Goal: Submit feedback/report problem

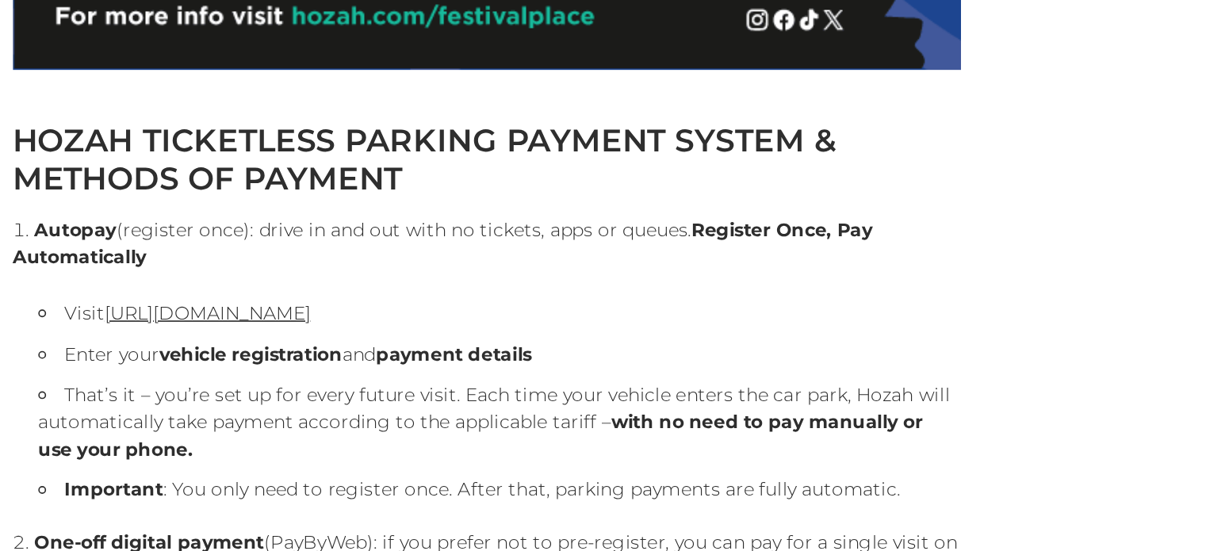
scroll to position [1433, 0]
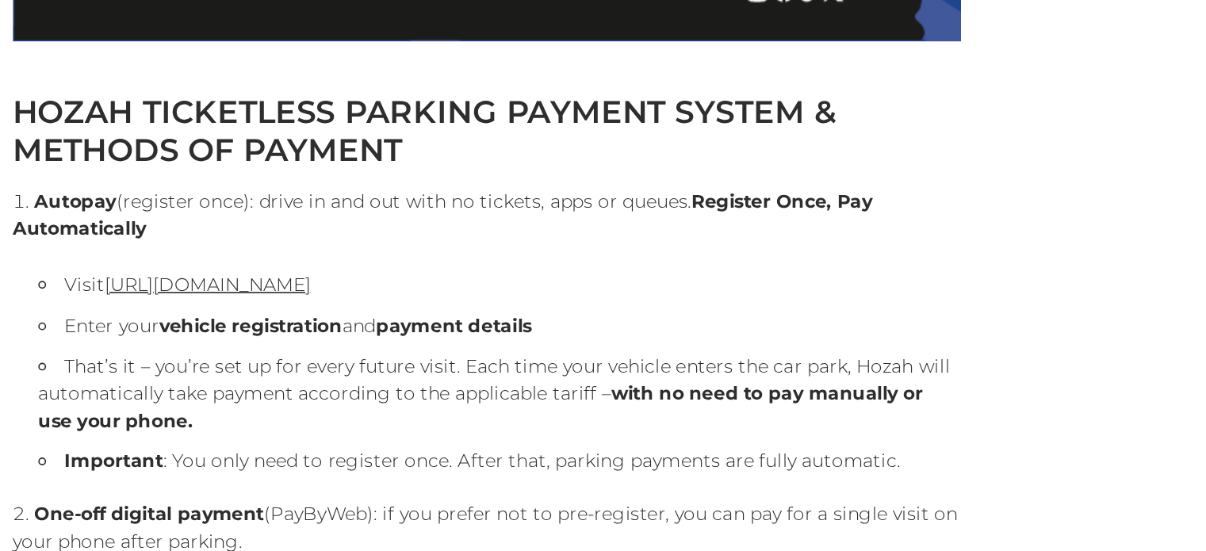
drag, startPoint x: 400, startPoint y: 239, endPoint x: 584, endPoint y: 395, distance: 241.9
click at [584, 395] on li "Visit [URL][DOMAIN_NAME]" at bounding box center [460, 387] width 563 height 19
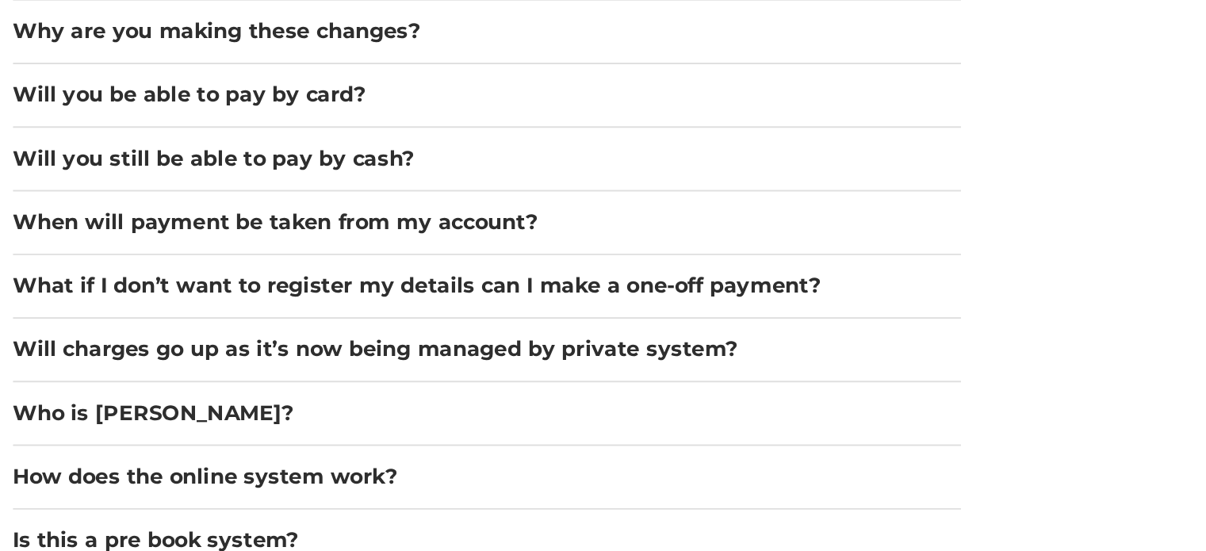
scroll to position [2213, 0]
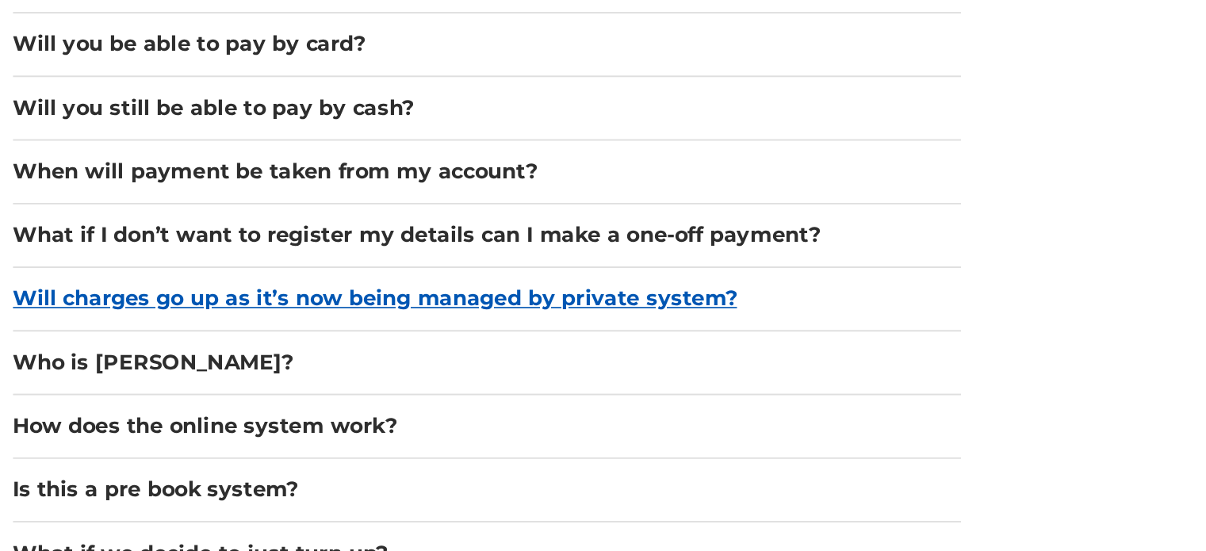
click at [639, 400] on button "Will charges go up as it’s now being managed by private system?" at bounding box center [452, 397] width 579 height 19
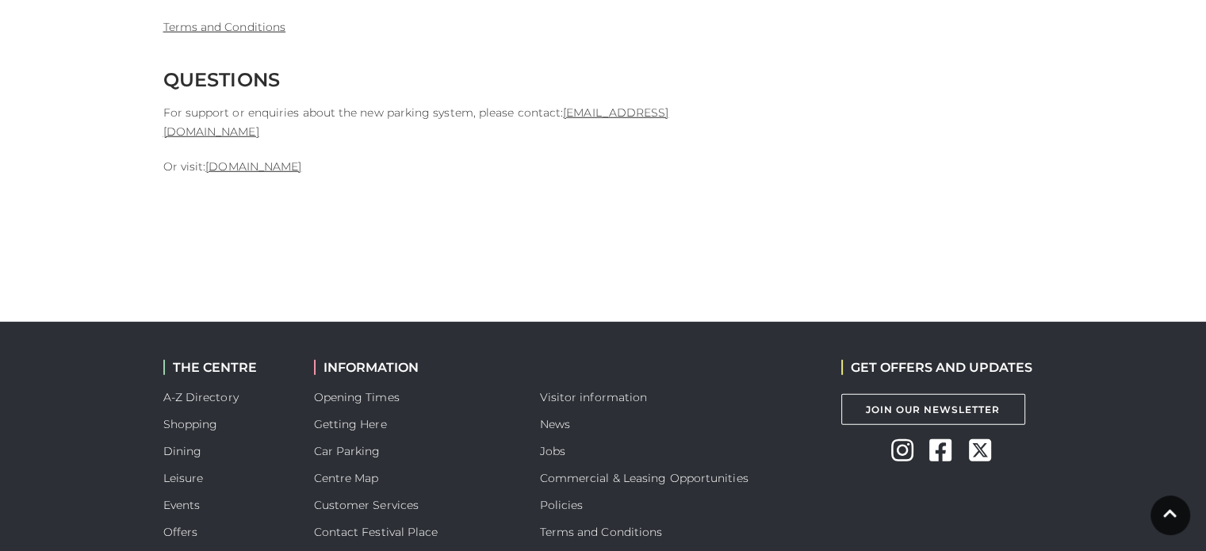
scroll to position [4504, 0]
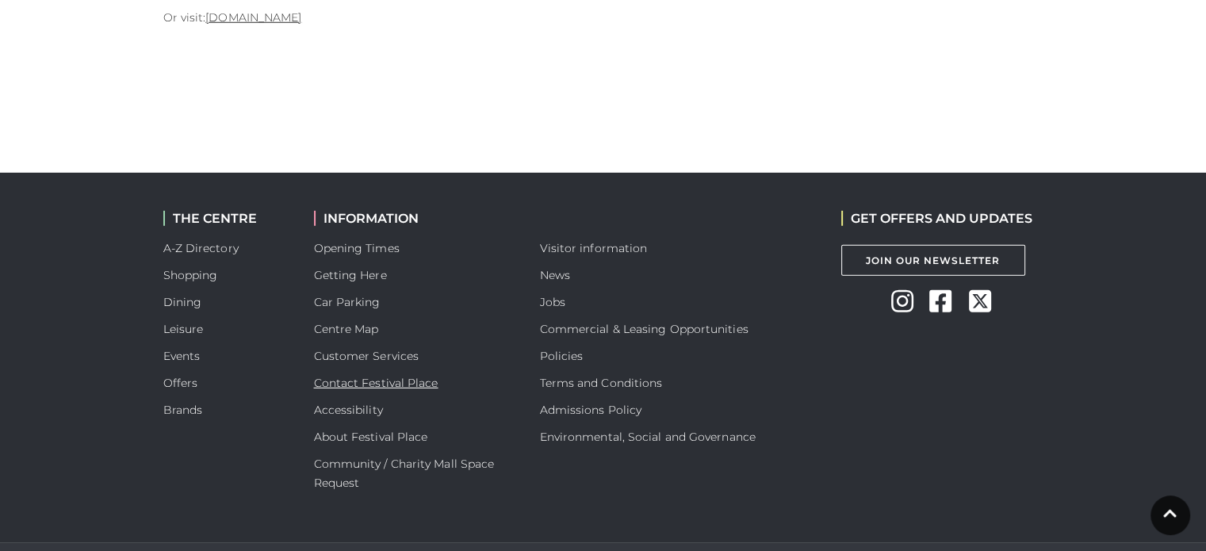
click at [360, 376] on link "Contact Festival Place" at bounding box center [376, 383] width 124 height 14
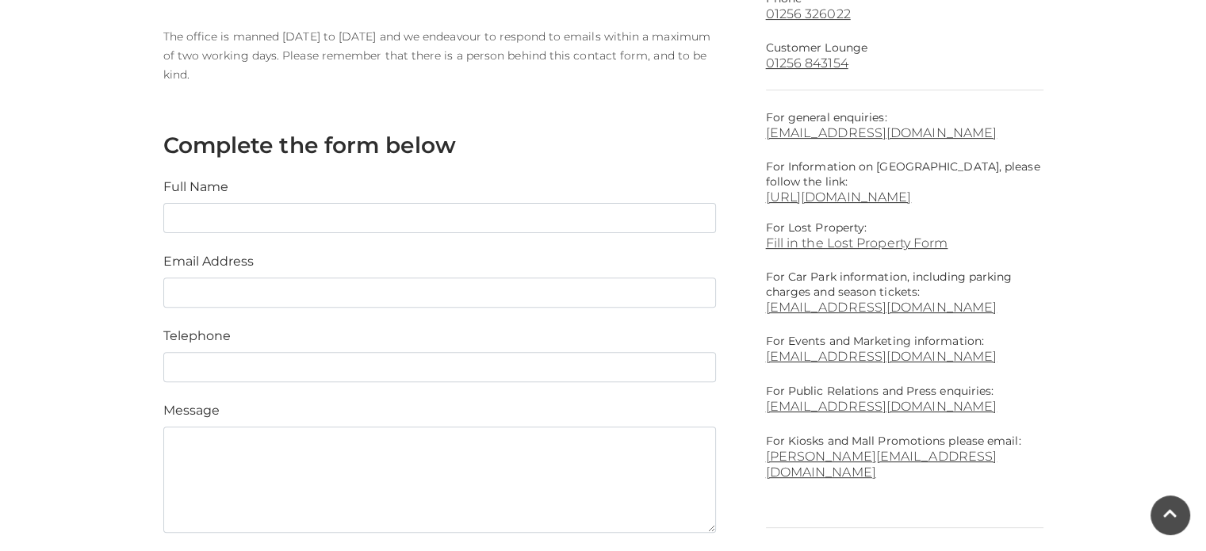
scroll to position [526, 0]
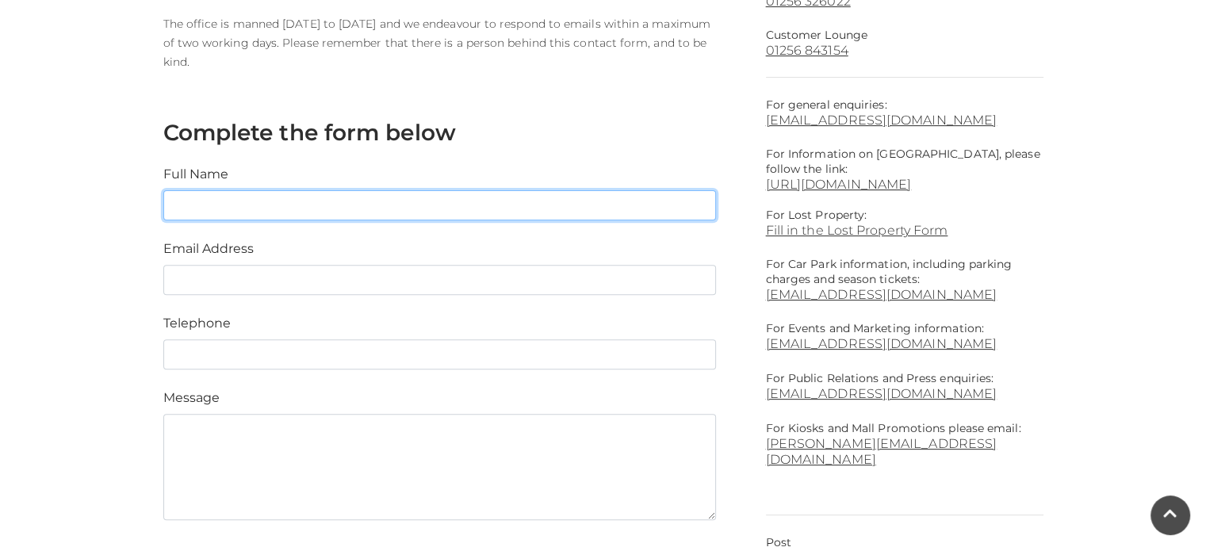
click at [314, 219] on input "text" at bounding box center [439, 205] width 553 height 30
type input "[PERSON_NAME]"
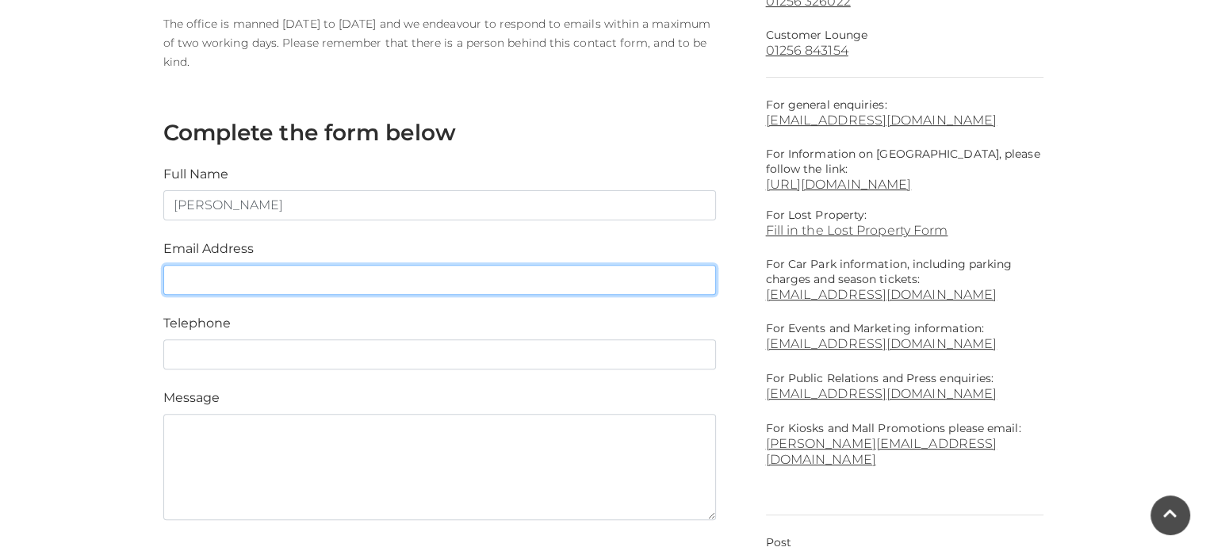
type input "[EMAIL_ADDRESS][DOMAIN_NAME]"
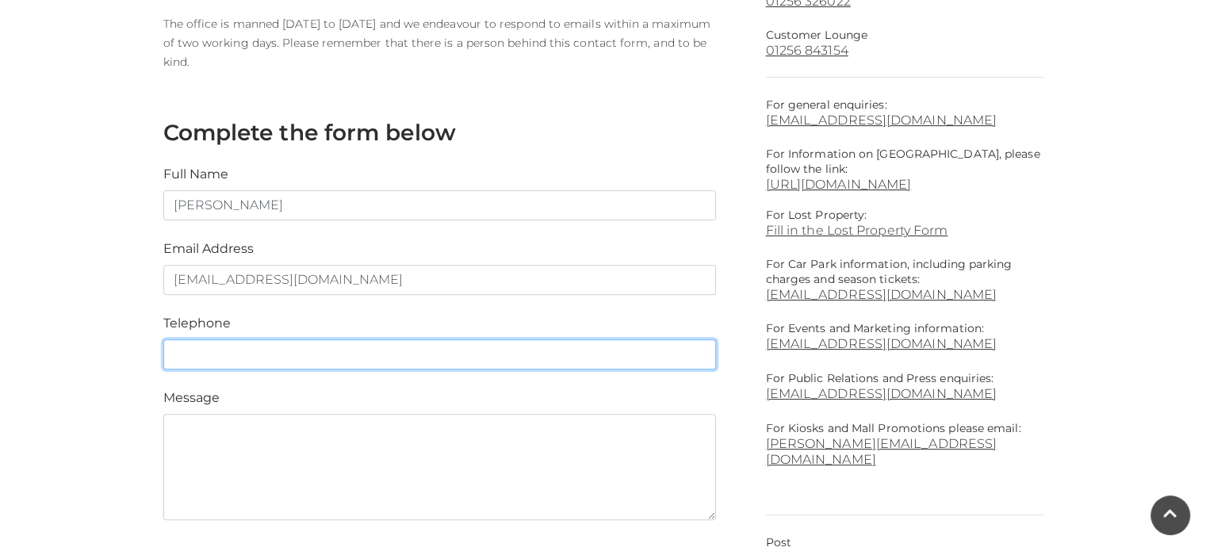
type input "07879411392"
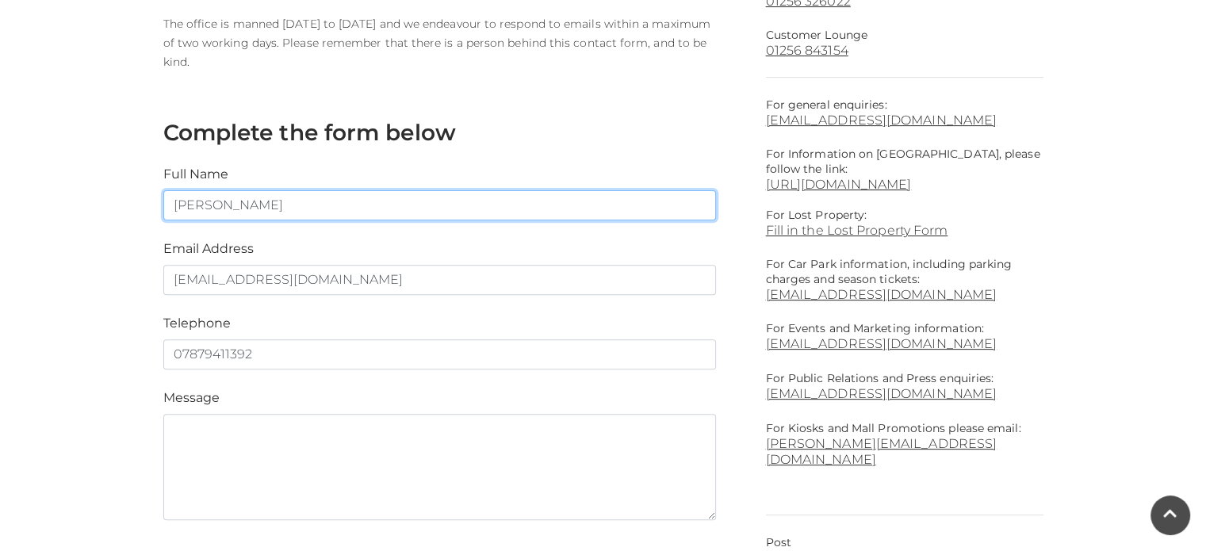
click at [288, 203] on input "[PERSON_NAME]" at bounding box center [439, 205] width 553 height 30
type input "[PERSON_NAME]"
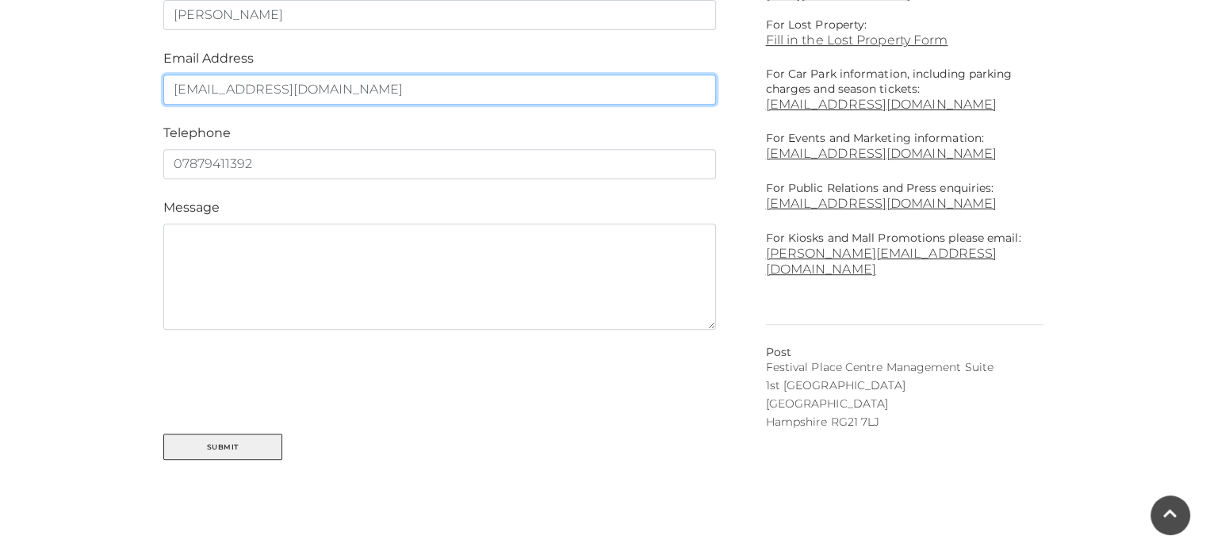
scroll to position [758, 0]
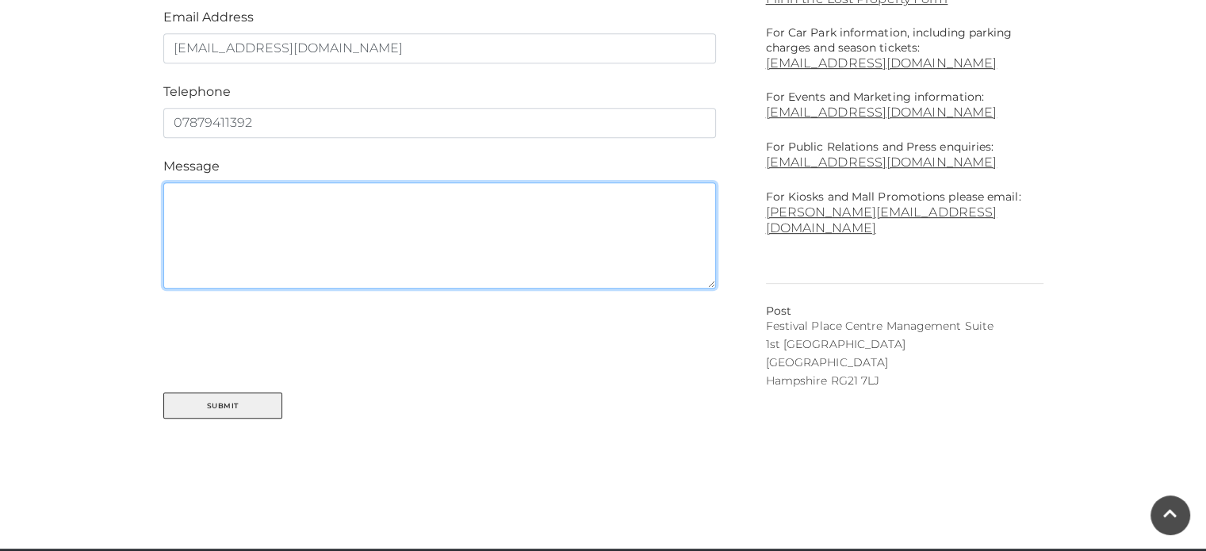
click at [203, 190] on textarea at bounding box center [439, 235] width 553 height 106
paste textarea "[URL][DOMAIN_NAME]"
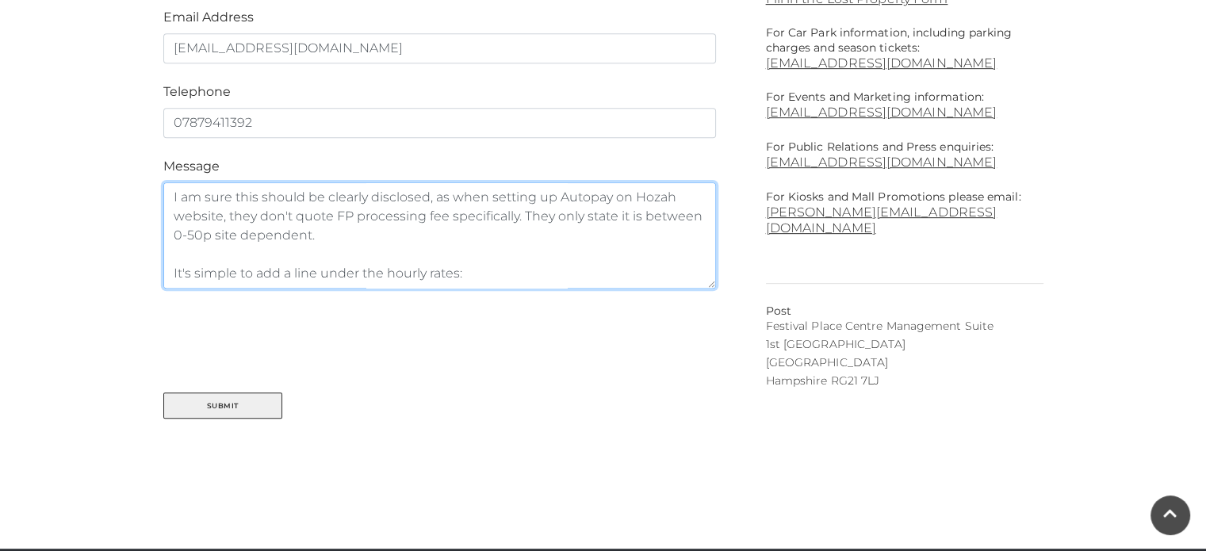
scroll to position [146, 0]
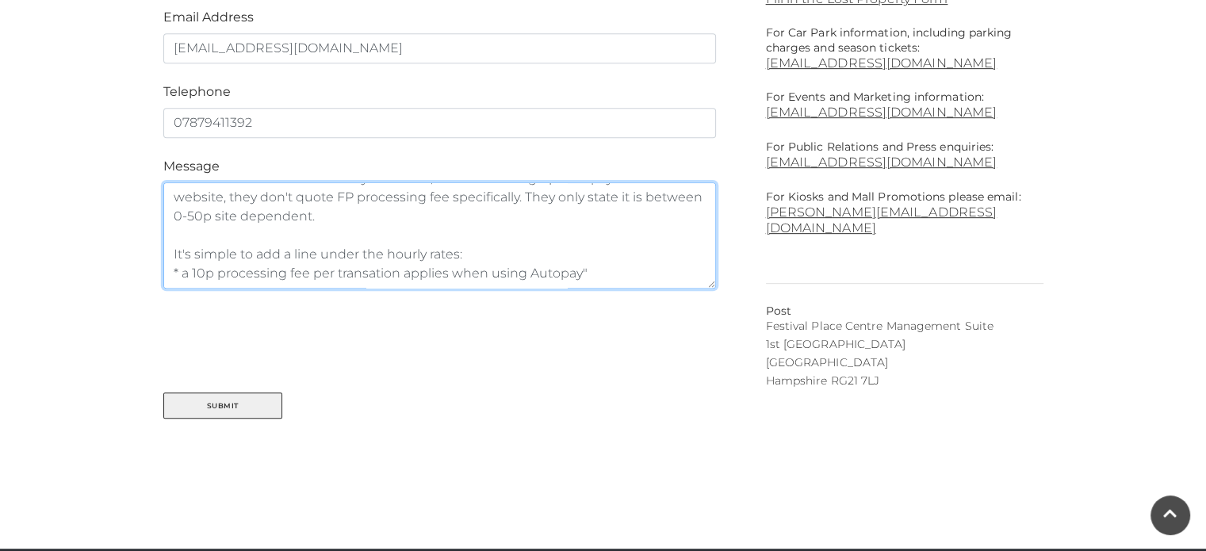
click at [172, 278] on textarea "Good morning, I've just looked at the car park charges website here [URL][DOMAI…" at bounding box center [439, 235] width 553 height 106
click at [358, 278] on textarea "Good morning, I've just looked at the car park charges website here [URL][DOMAI…" at bounding box center [439, 235] width 553 height 106
click at [379, 278] on textarea "Good morning, I've just looked at the car park charges website here [URL][DOMAI…" at bounding box center [439, 235] width 553 height 106
click at [606, 278] on textarea "Good morning, I've just looked at the car park charges website here [URL][DOMAI…" at bounding box center [439, 235] width 553 height 106
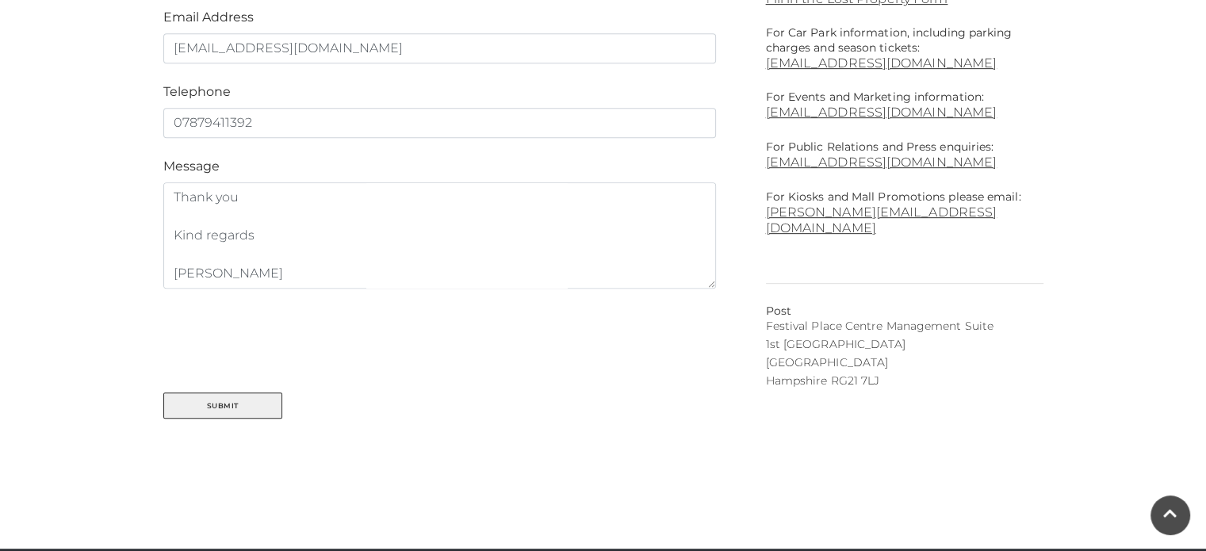
scroll to position [0, 0]
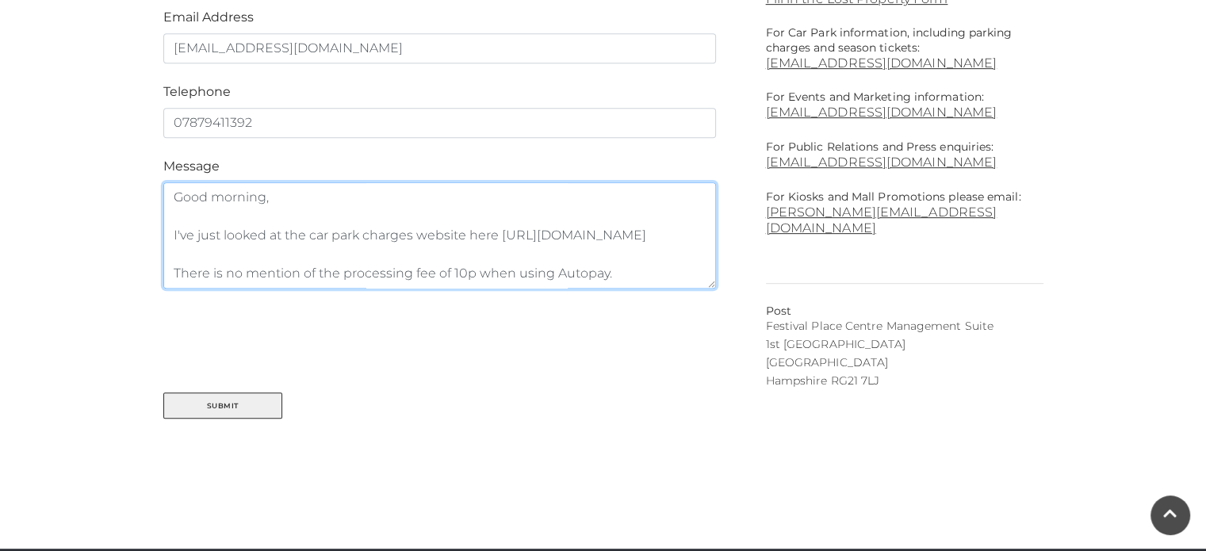
click at [507, 238] on textarea "Good morning, I've just looked at the car park charges website here [URL][DOMAI…" at bounding box center [439, 235] width 553 height 106
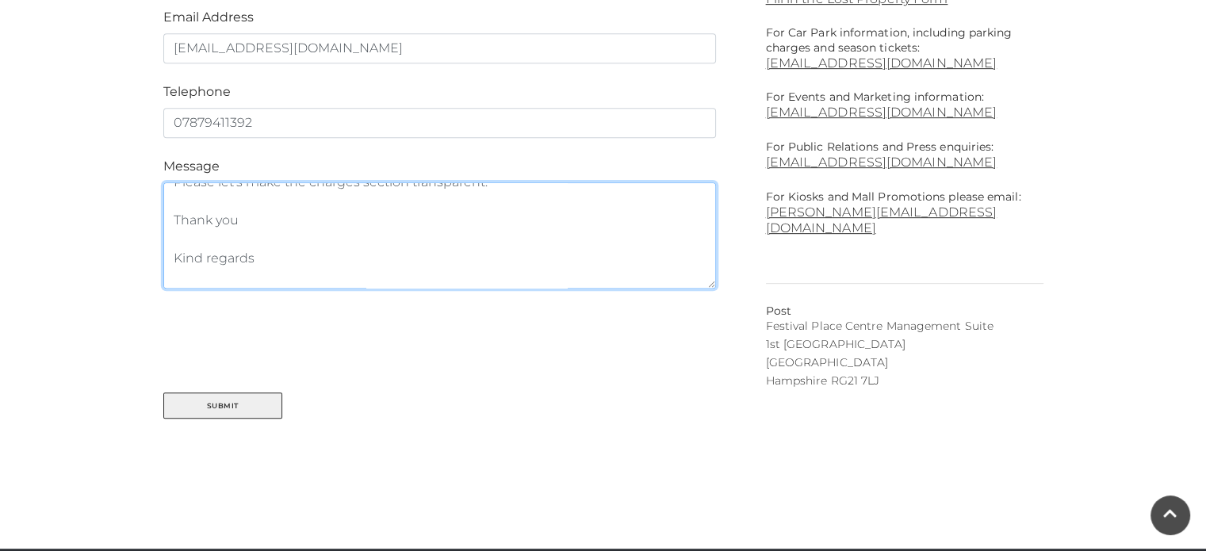
scroll to position [304, 0]
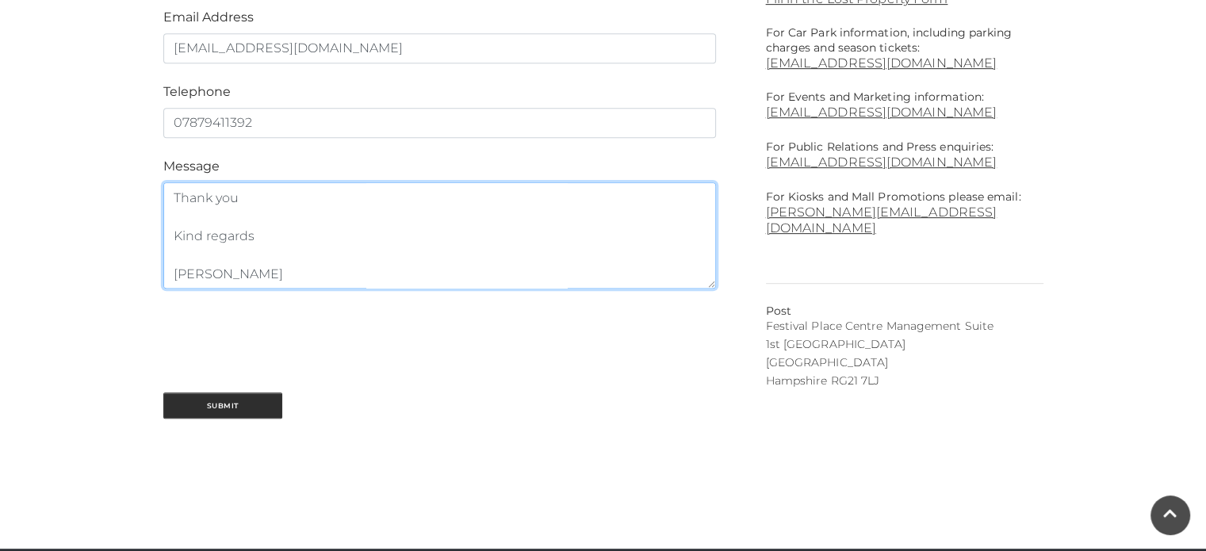
type textarea "Good morning, I've just looked at the car park charges website here: [URL][DOMA…"
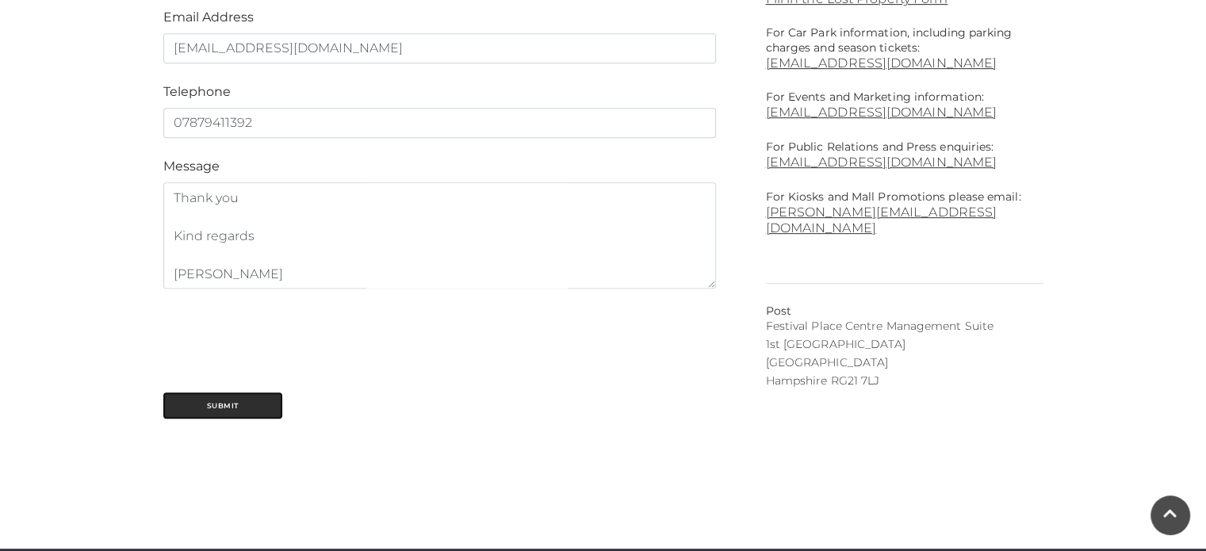
click at [227, 408] on button "Submit" at bounding box center [222, 405] width 119 height 26
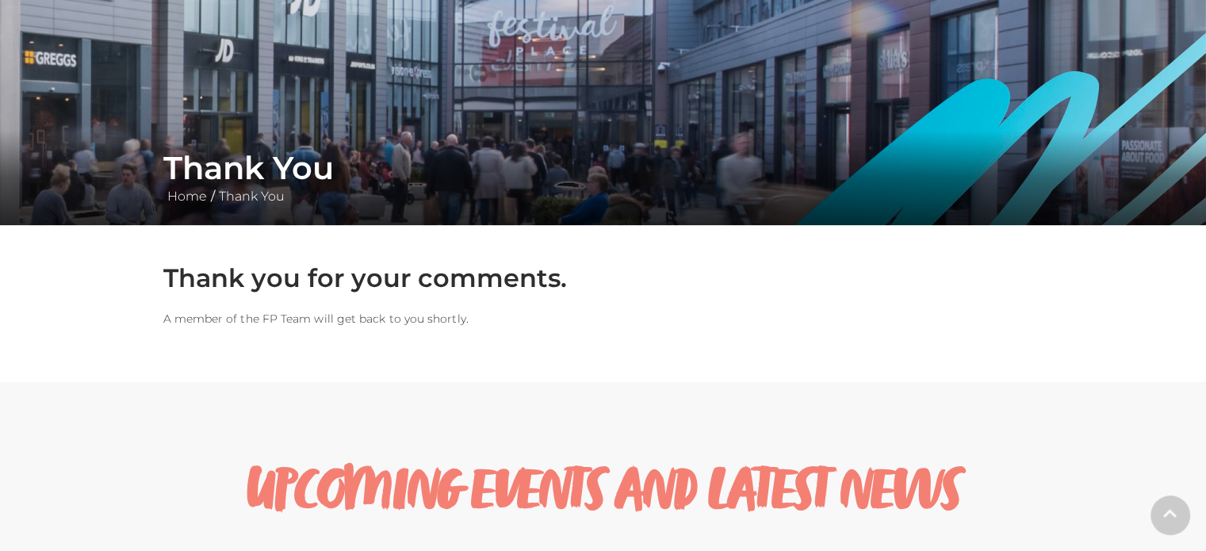
scroll to position [171, 0]
